Goal: Complete application form

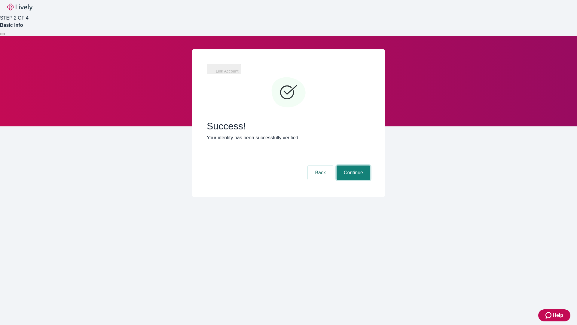
click at [353, 165] on button "Continue" at bounding box center [354, 172] width 34 height 14
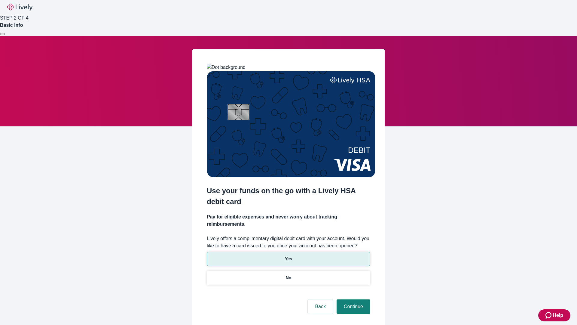
click at [288, 256] on p "Yes" at bounding box center [288, 259] width 7 height 6
click at [353, 299] on button "Continue" at bounding box center [354, 306] width 34 height 14
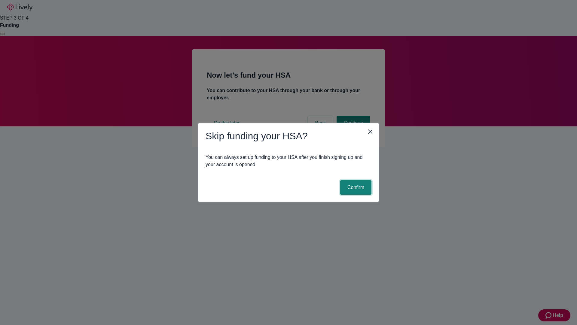
click at [355, 187] on button "Confirm" at bounding box center [355, 187] width 31 height 14
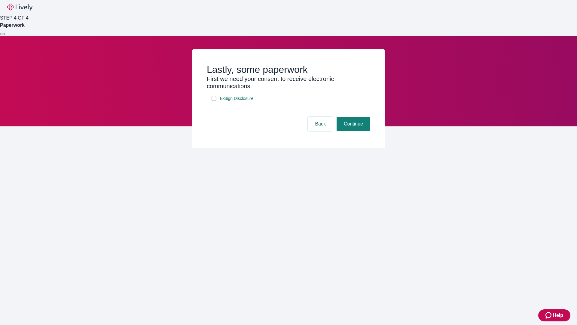
click at [214, 101] on input "E-Sign Disclosure" at bounding box center [214, 98] width 5 height 5
checkbox input "true"
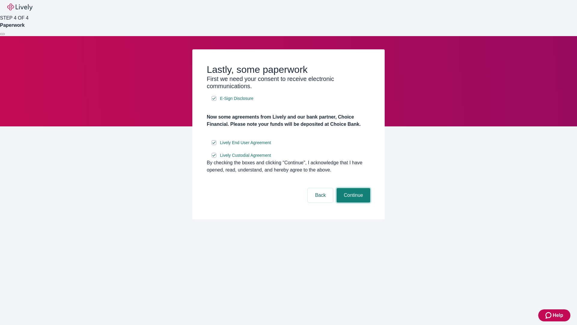
click at [353, 202] on button "Continue" at bounding box center [354, 195] width 34 height 14
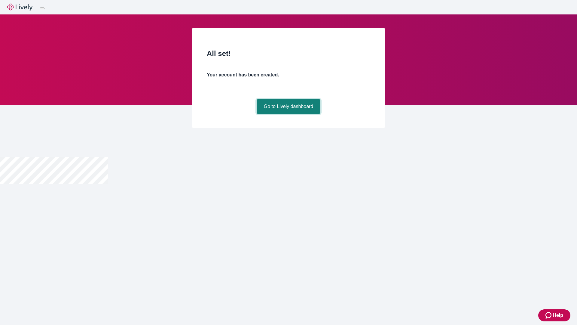
click at [288, 114] on link "Go to Lively dashboard" at bounding box center [289, 106] width 64 height 14
